Goal: Task Accomplishment & Management: Manage account settings

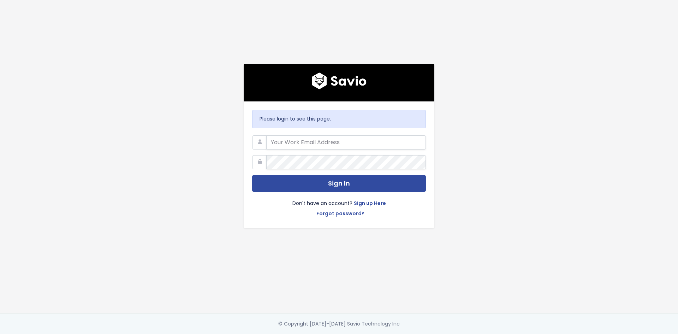
type input "[PERSON_NAME][EMAIL_ADDRESS][PERSON_NAME][DOMAIN_NAME]"
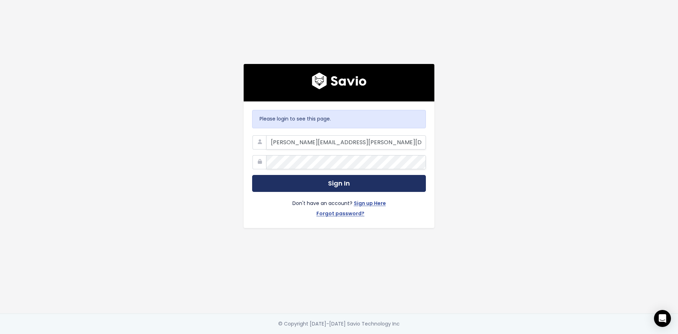
click at [336, 188] on button "Sign In" at bounding box center [339, 183] width 174 height 17
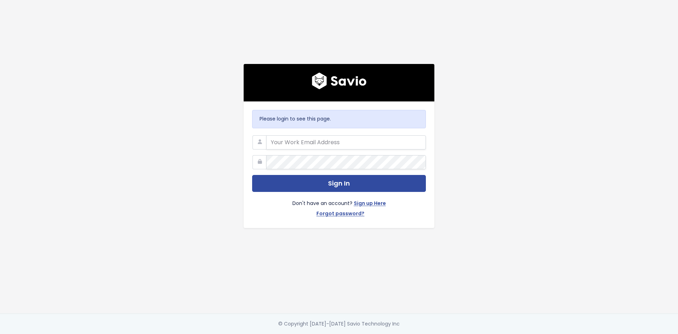
type input "jake.warriner@exizent.com"
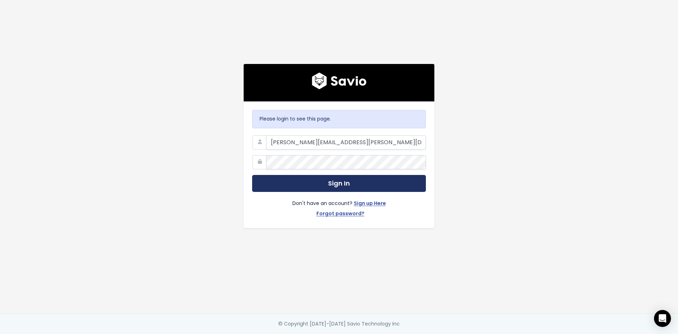
click at [311, 182] on button "Sign In" at bounding box center [339, 183] width 174 height 17
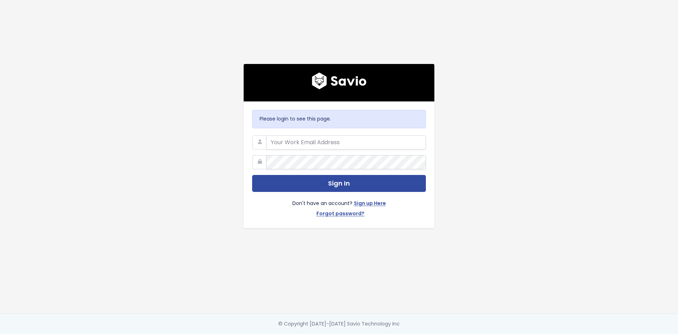
type input "jake.warriner@exizent.com"
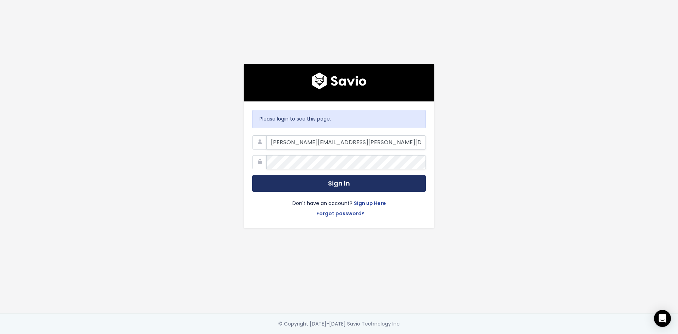
click at [281, 175] on button "Sign In" at bounding box center [339, 183] width 174 height 17
